Goal: Information Seeking & Learning: Learn about a topic

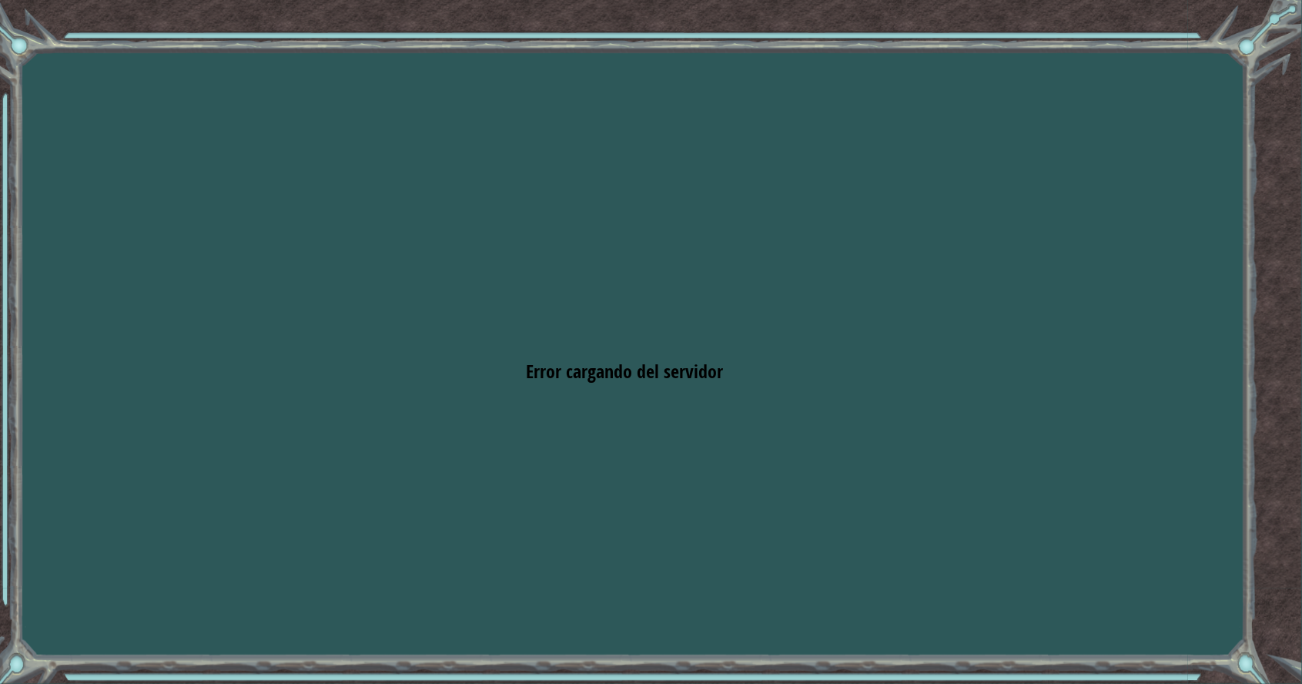
click at [1211, 366] on div "Goals Error cargando del servidor Deberás unirte a un curso para jugar a este n…" at bounding box center [651, 342] width 1302 height 684
click at [1187, 425] on div "Goals Error cargando del servidor Deberás unirte a un curso para jugar a este n…" at bounding box center [651, 342] width 1302 height 684
click at [1223, 417] on div "Goals Error cargando del servidor Deberás unirte a un curso para jugar a este n…" at bounding box center [651, 342] width 1302 height 684
click at [718, 241] on div "Goals Error cargando del servidor Deberás unirte a un curso para jugar a este n…" at bounding box center [651, 342] width 1302 height 684
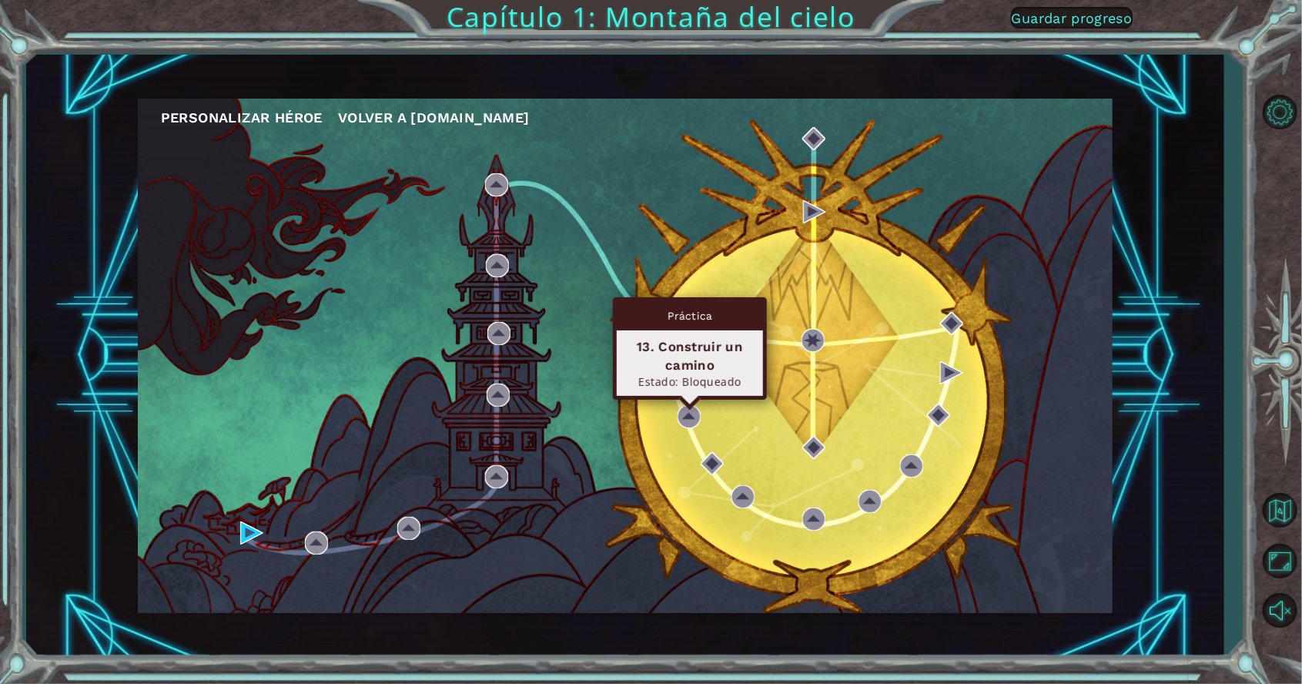
click at [651, 314] on div "Práctica" at bounding box center [690, 315] width 146 height 29
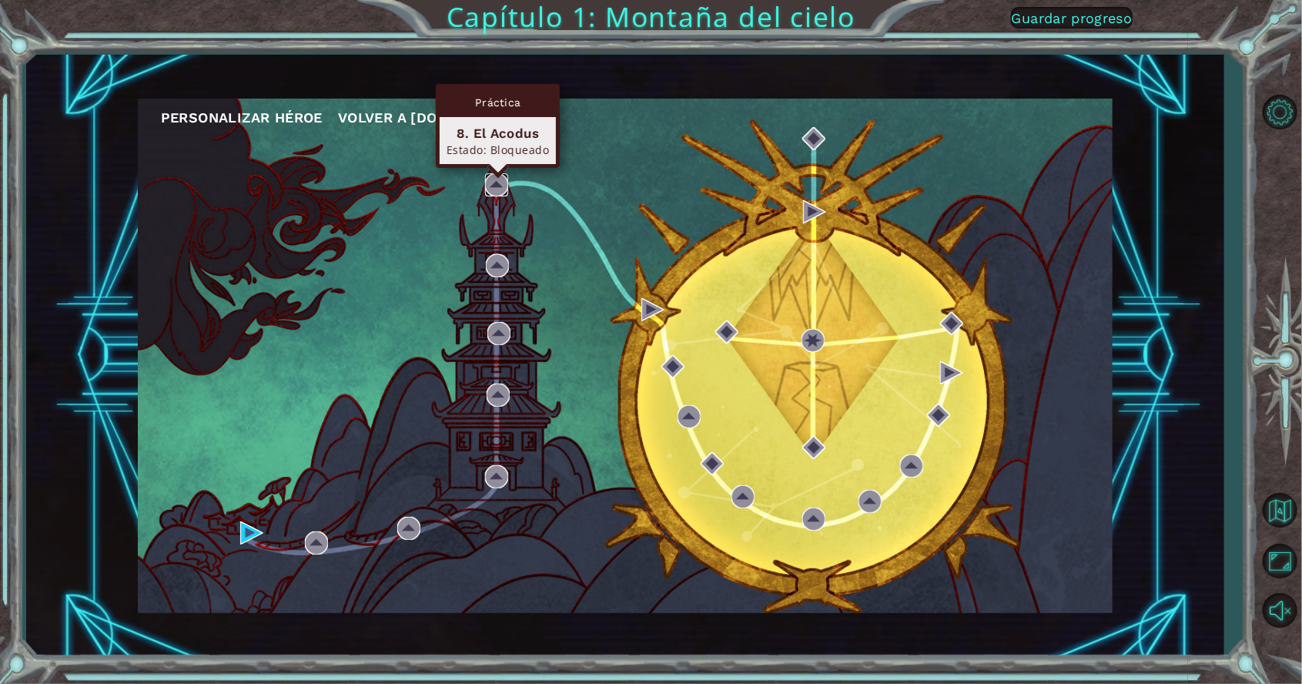
click at [497, 187] on img at bounding box center [496, 184] width 23 height 23
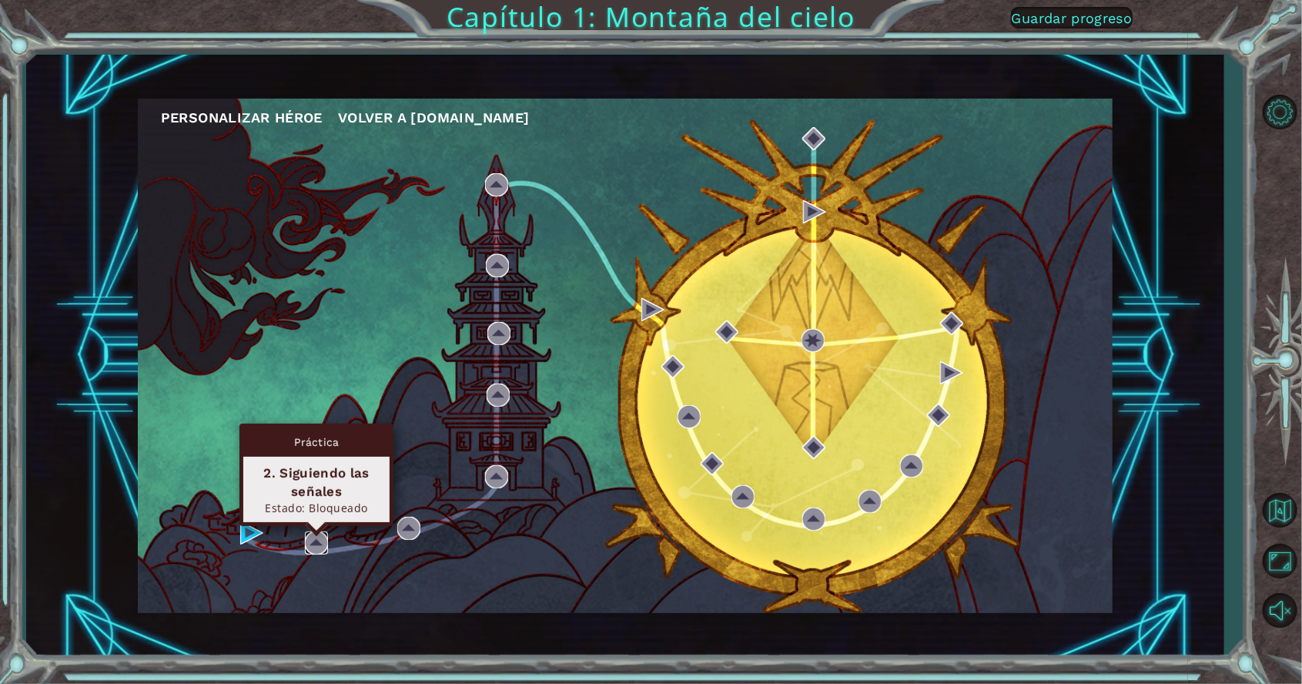
click at [309, 545] on img at bounding box center [316, 542] width 23 height 23
